Goal: Task Accomplishment & Management: Manage account settings

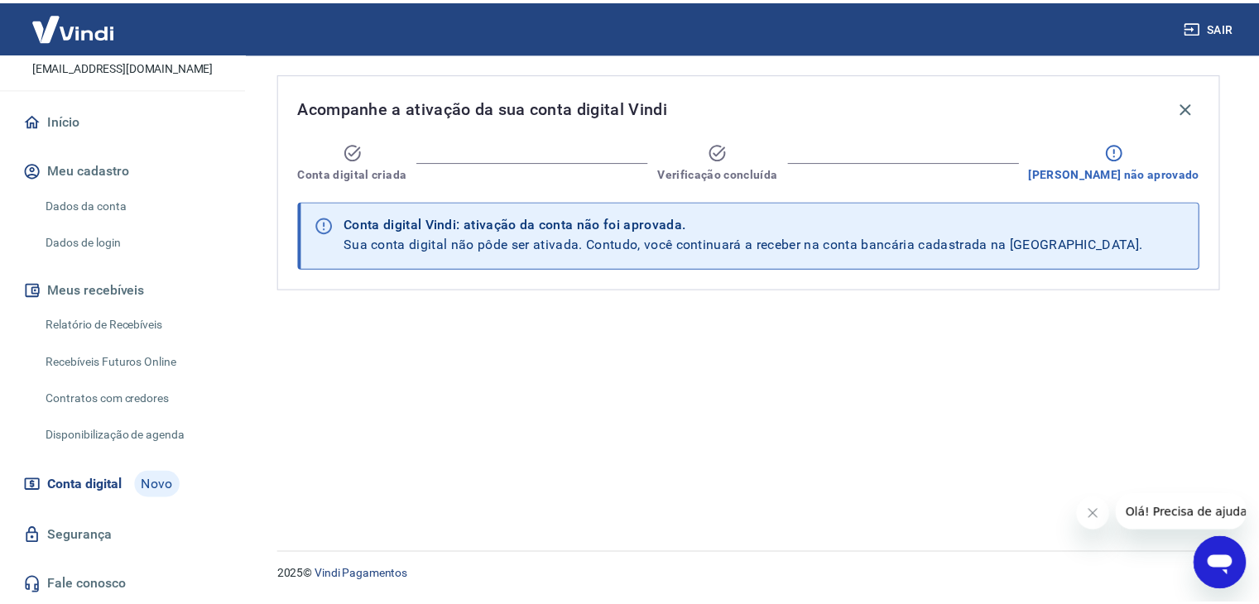
scroll to position [123, 0]
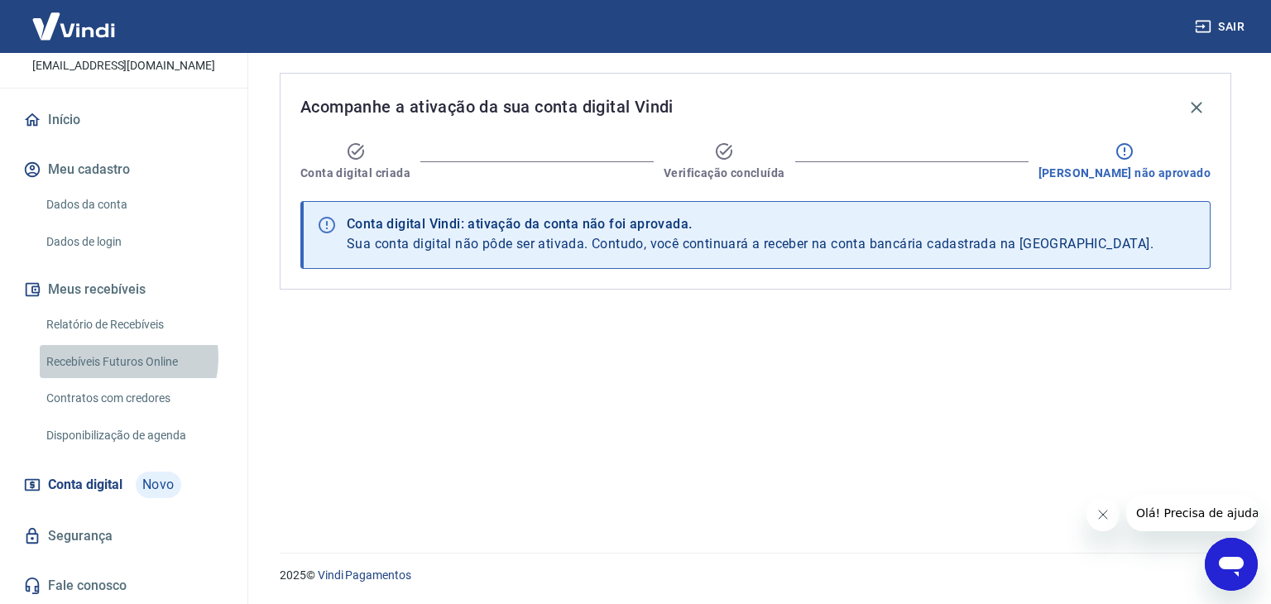
click at [119, 357] on link "Recebíveis Futuros Online" at bounding box center [134, 362] width 188 height 34
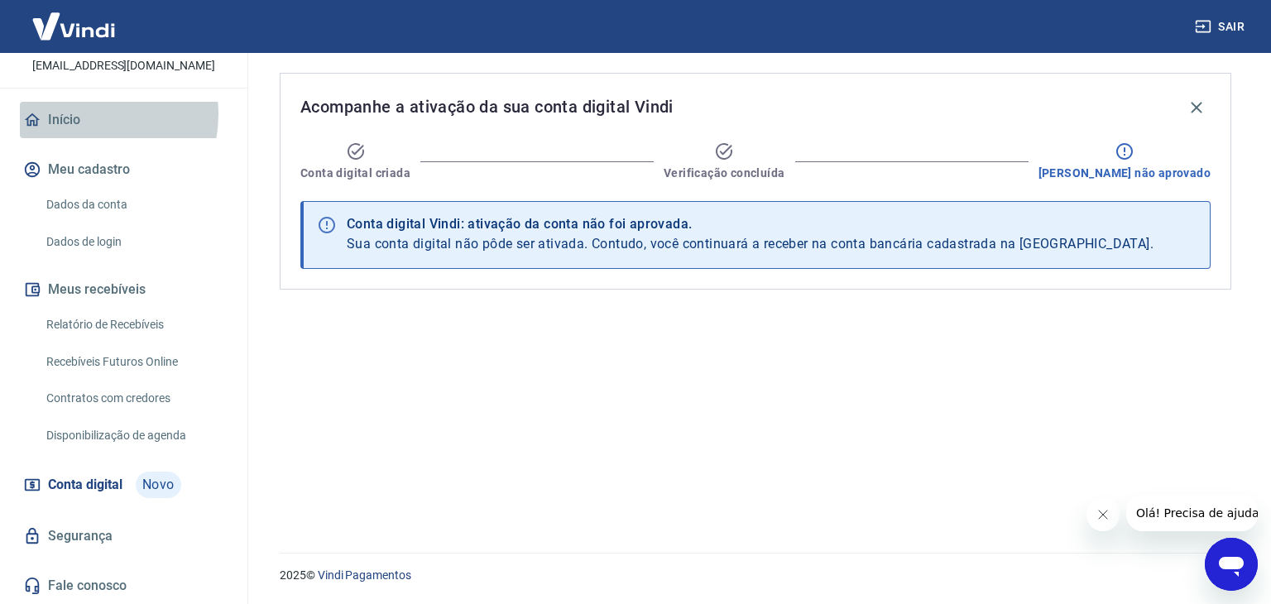
click at [82, 113] on link "Início" at bounding box center [124, 120] width 208 height 36
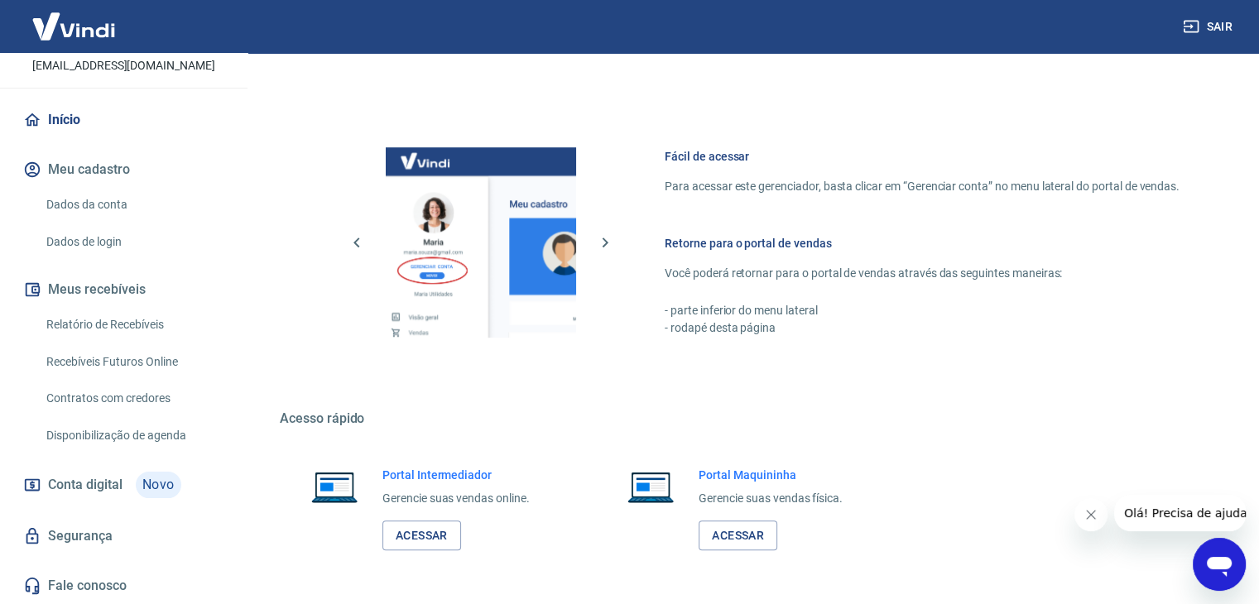
scroll to position [996, 0]
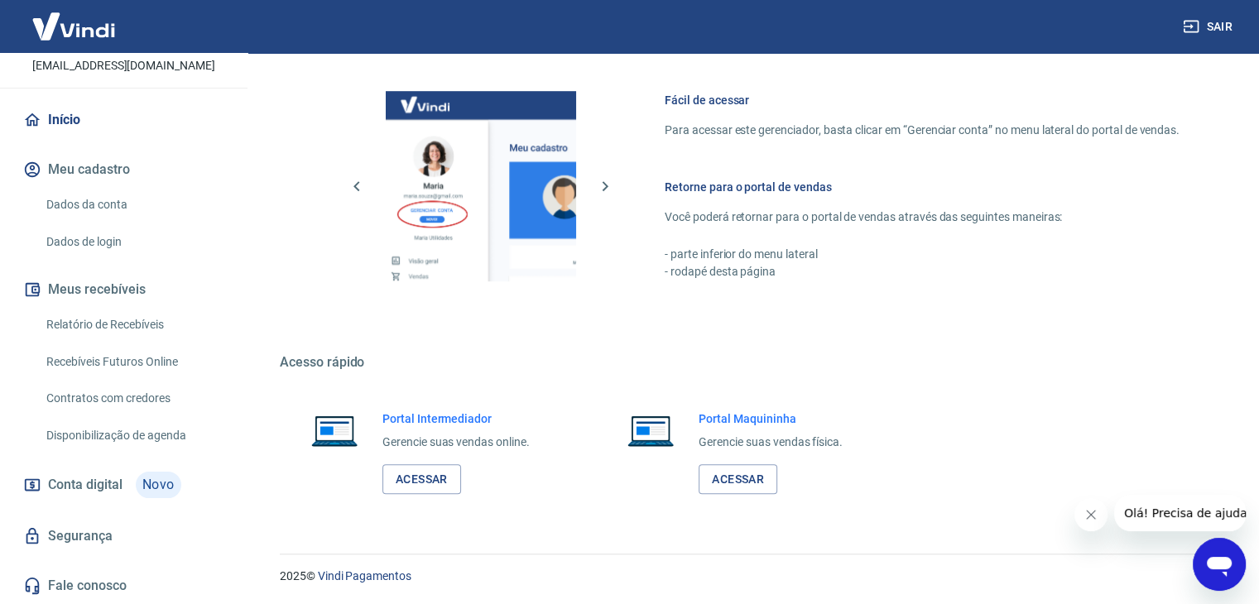
click at [98, 477] on span "Conta digital" at bounding box center [85, 484] width 74 height 23
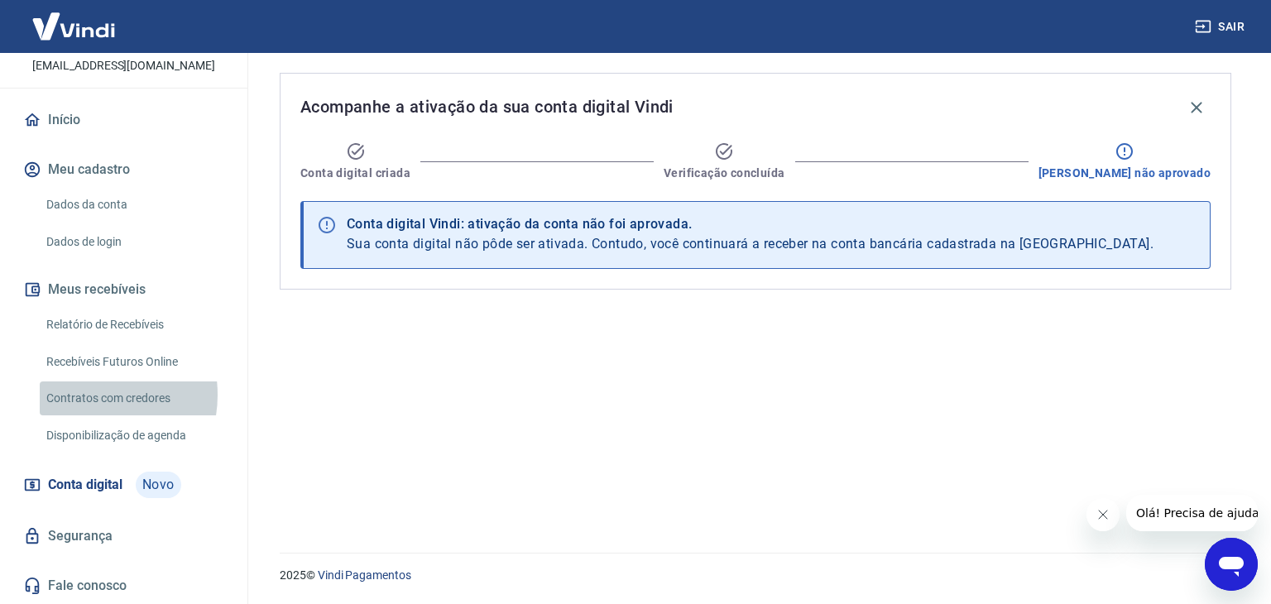
click at [83, 394] on link "Contratos com credores" at bounding box center [134, 398] width 188 height 34
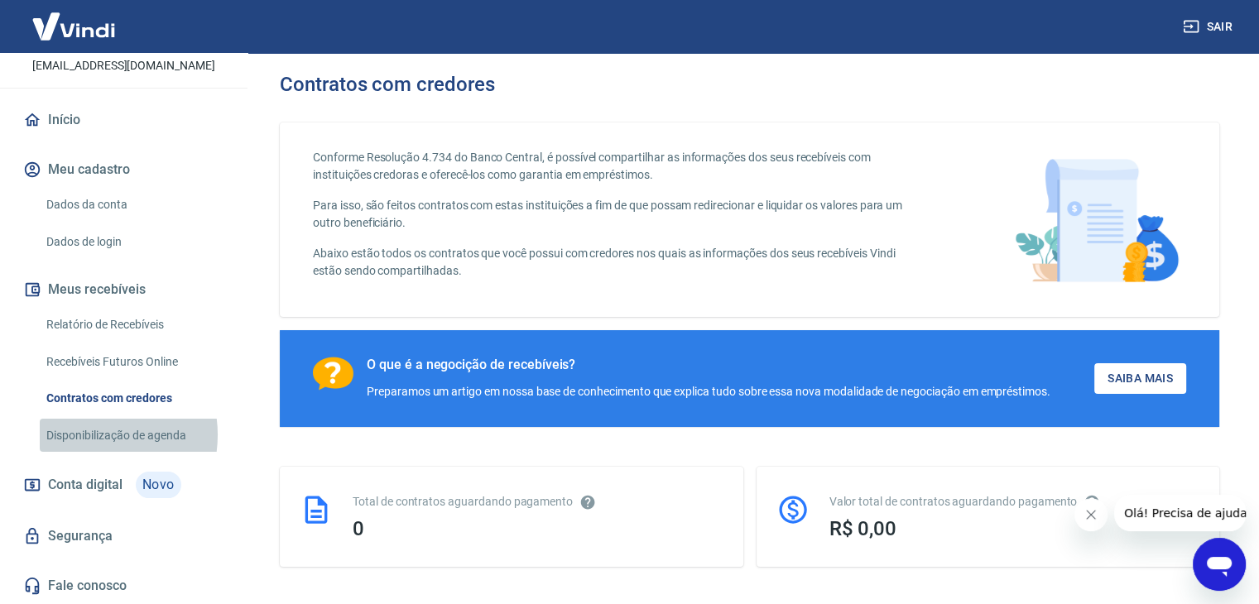
click at [89, 434] on link "Disponibilização de agenda" at bounding box center [134, 436] width 188 height 34
